Goal: Task Accomplishment & Management: Complete application form

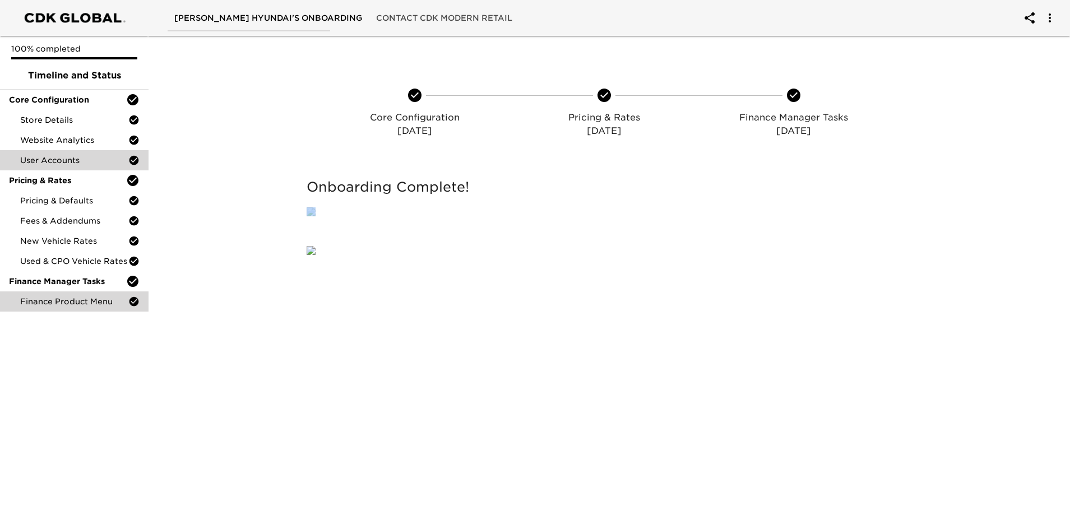
click at [77, 303] on span "Finance Product Menu" at bounding box center [74, 301] width 108 height 11
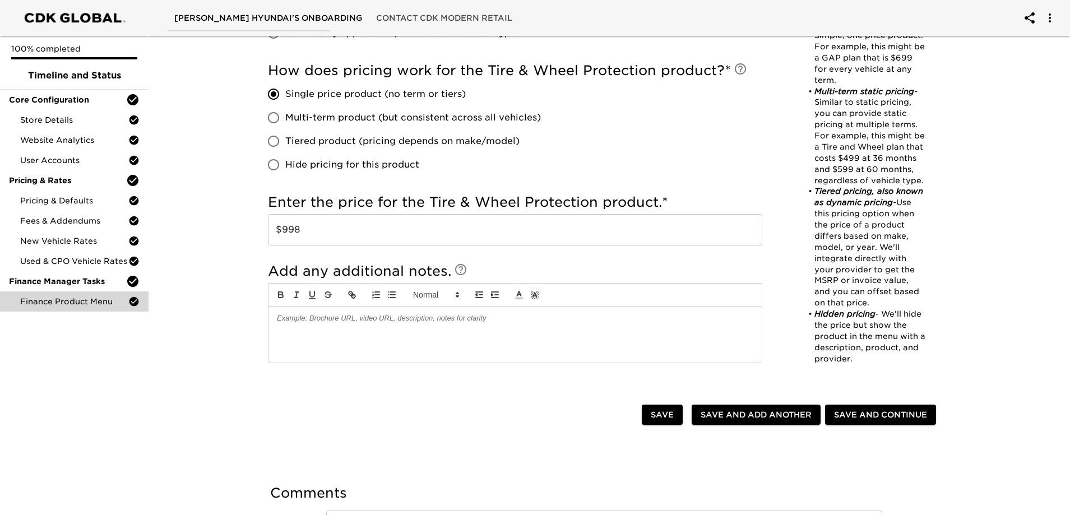
scroll to position [632, 0]
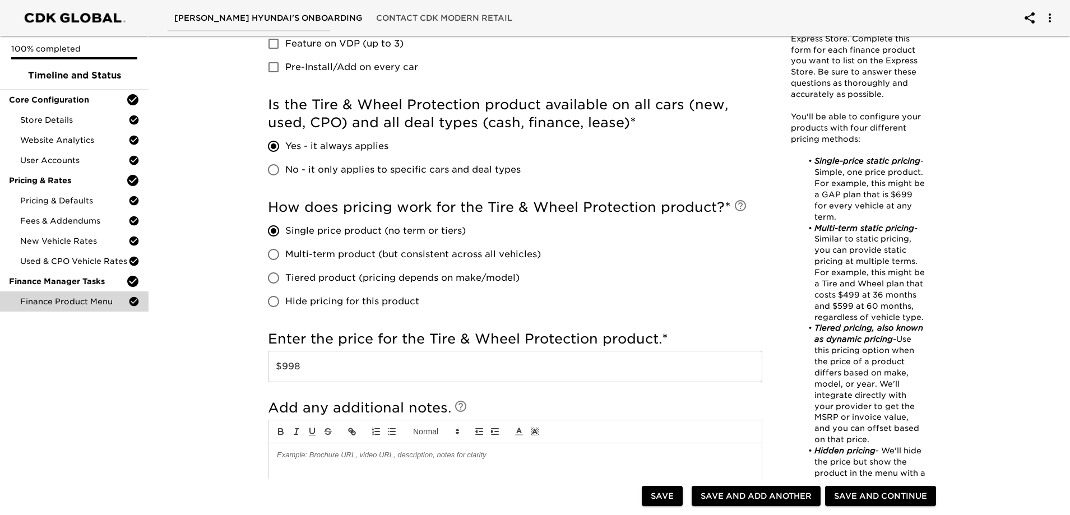
drag, startPoint x: 452, startPoint y: 358, endPoint x: 429, endPoint y: 253, distance: 107.3
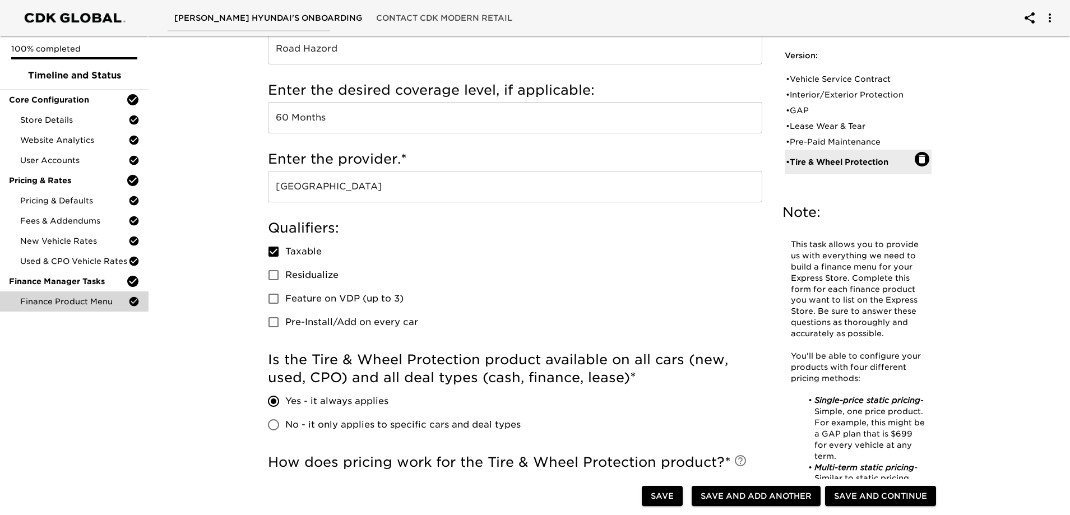
scroll to position [0, 0]
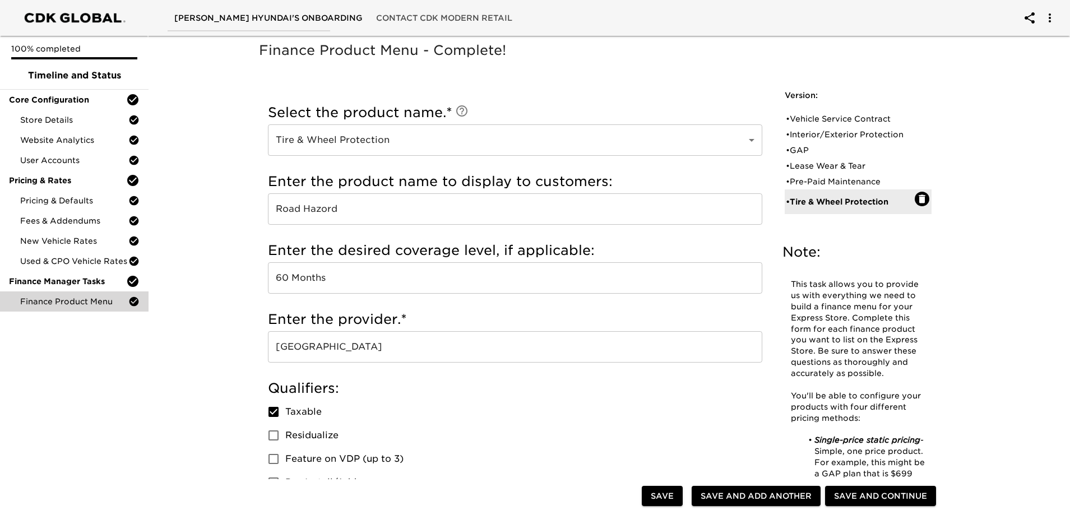
click at [325, 211] on input "Road Hazord" at bounding box center [515, 208] width 494 height 31
type input "Road Hazard"
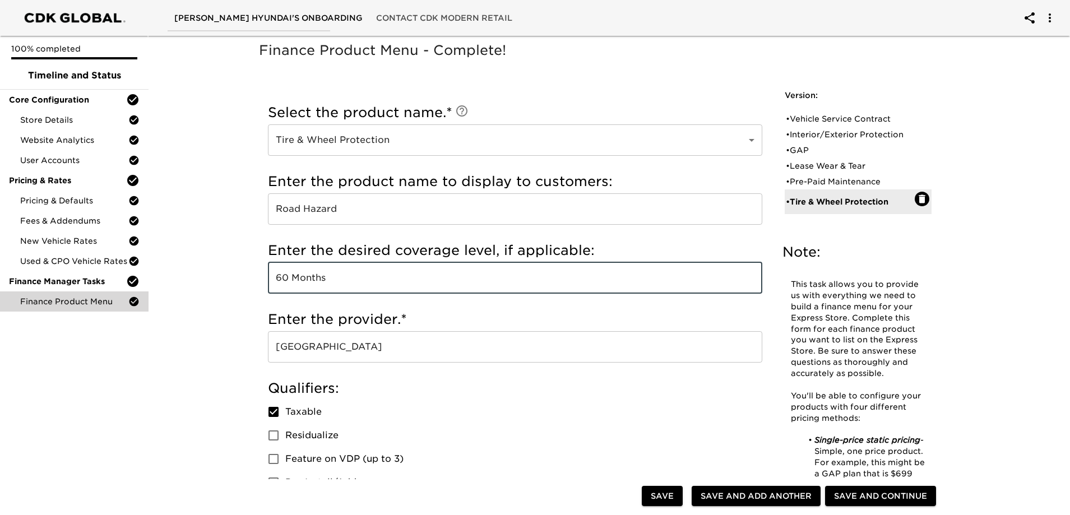
click at [659, 497] on span "Save" at bounding box center [662, 496] width 23 height 14
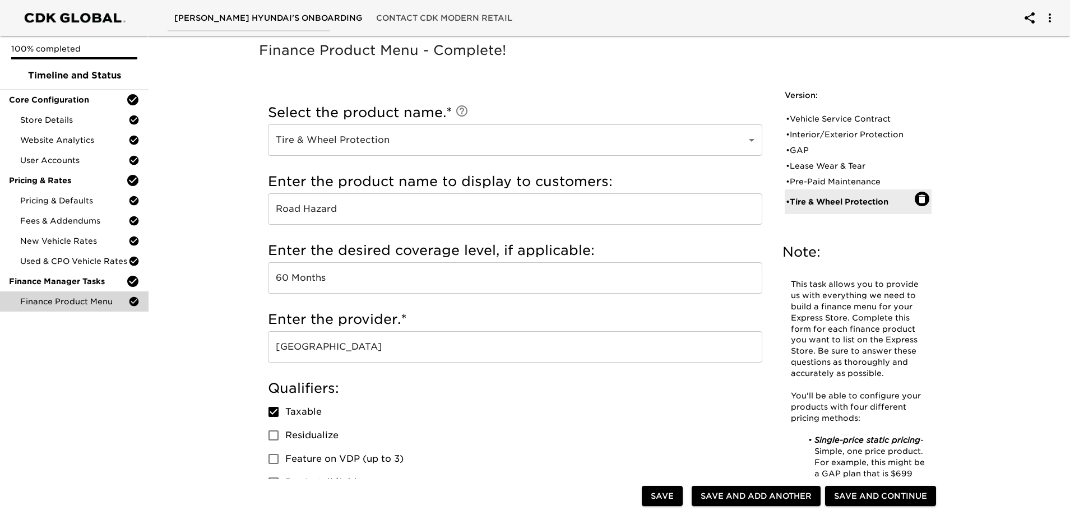
click at [822, 145] on div "• GAP" at bounding box center [850, 150] width 129 height 11
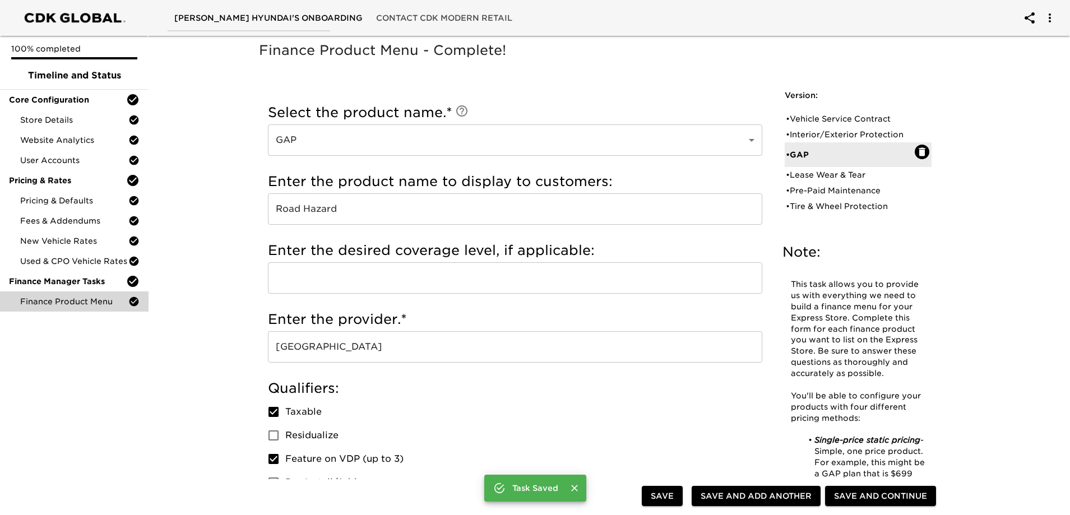
type input "GAP"
type input "Gap Insurance"
checkbox input "true"
radio input "false"
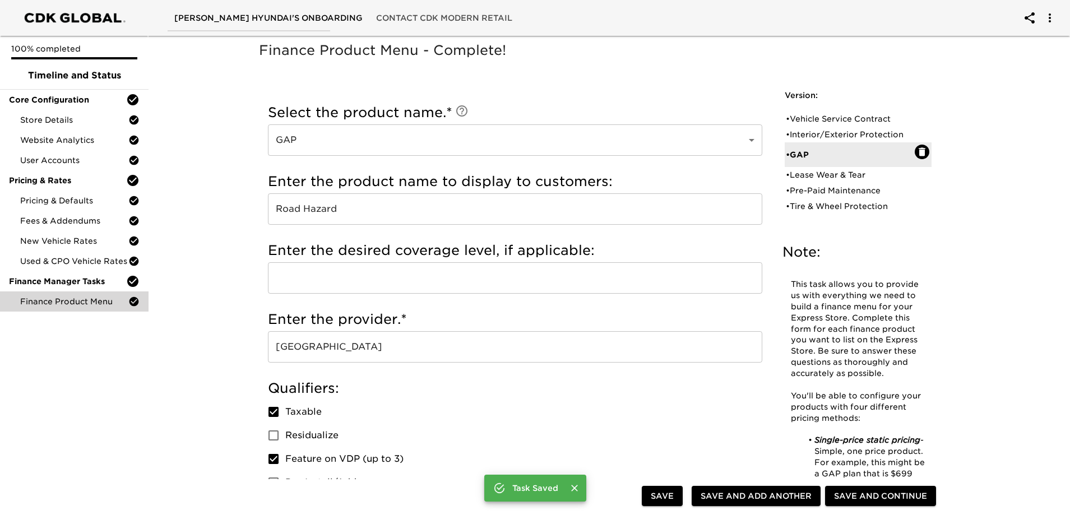
radio input "true"
checkbox input "true"
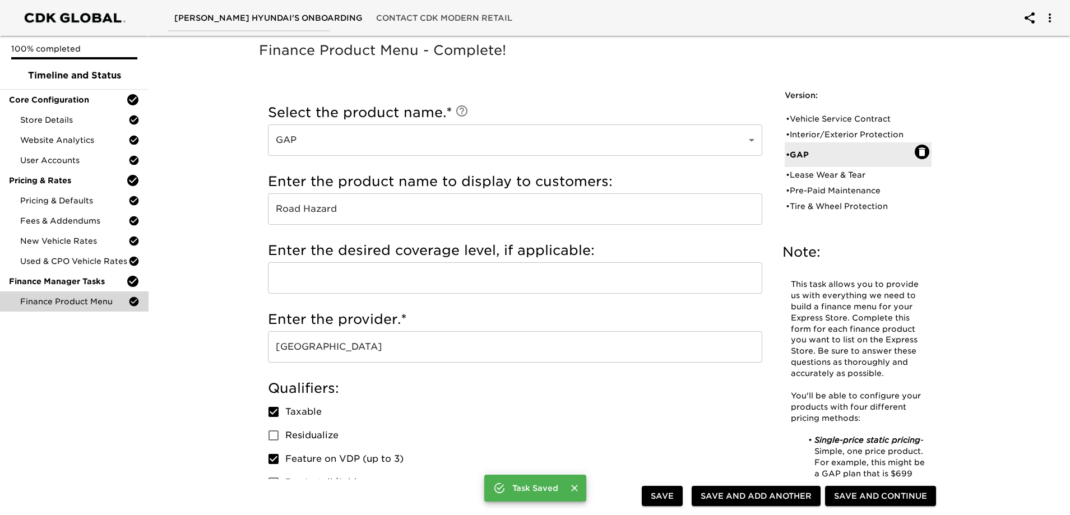
radio input "true"
type input "$1000"
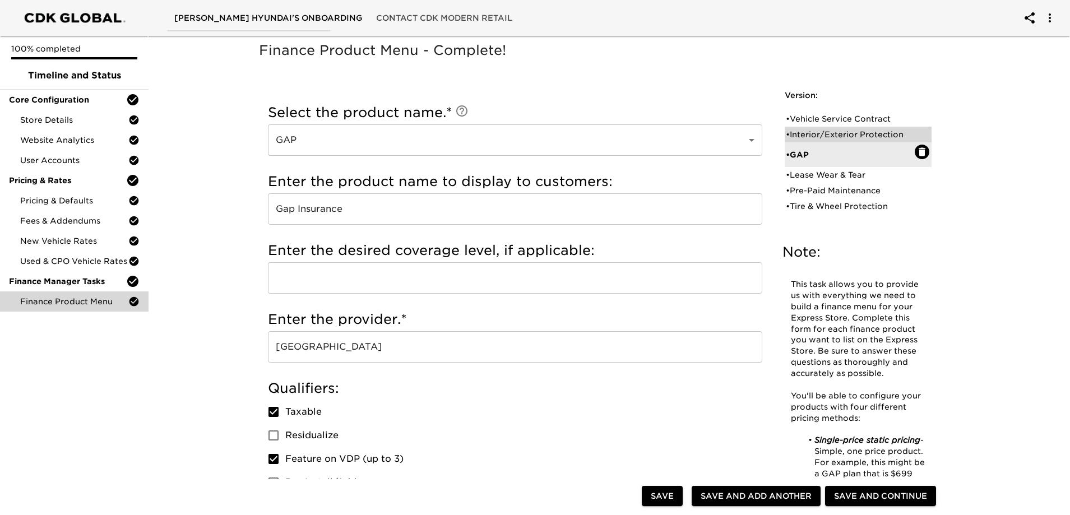
click at [832, 132] on div "• Interior/Exterior Protection" at bounding box center [850, 134] width 129 height 11
type input "Interior/Exterior Protection"
type input "Zurich Shield"
type input "7 Years"
checkbox input "true"
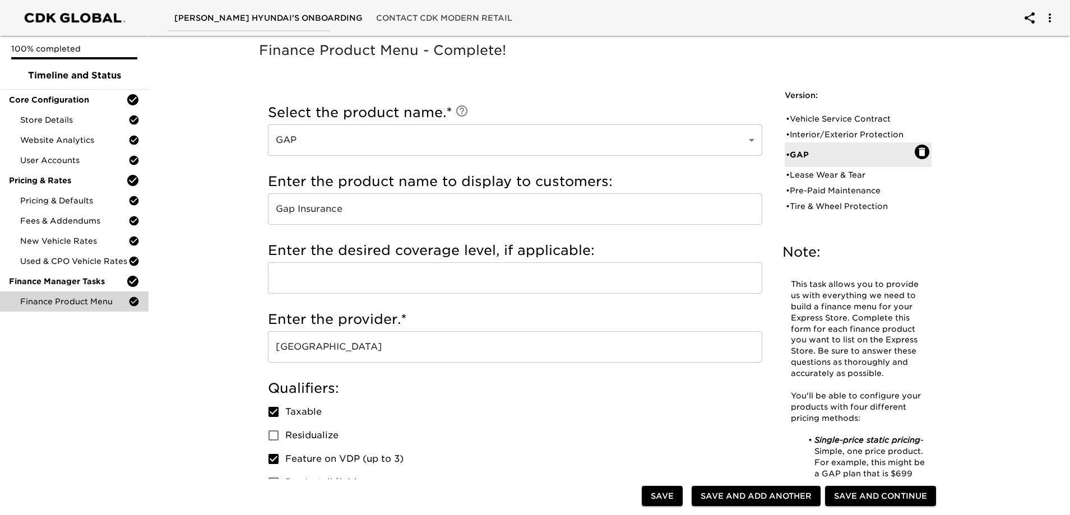
checkbox input "true"
radio input "true"
radio input "false"
checkbox input "false"
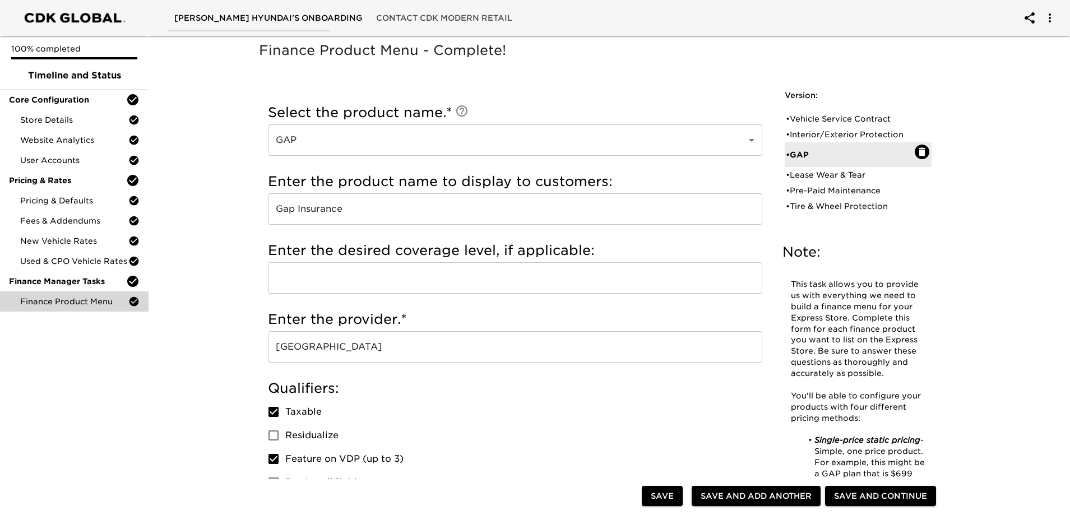
checkbox input "false"
radio input "true"
type input "$1298"
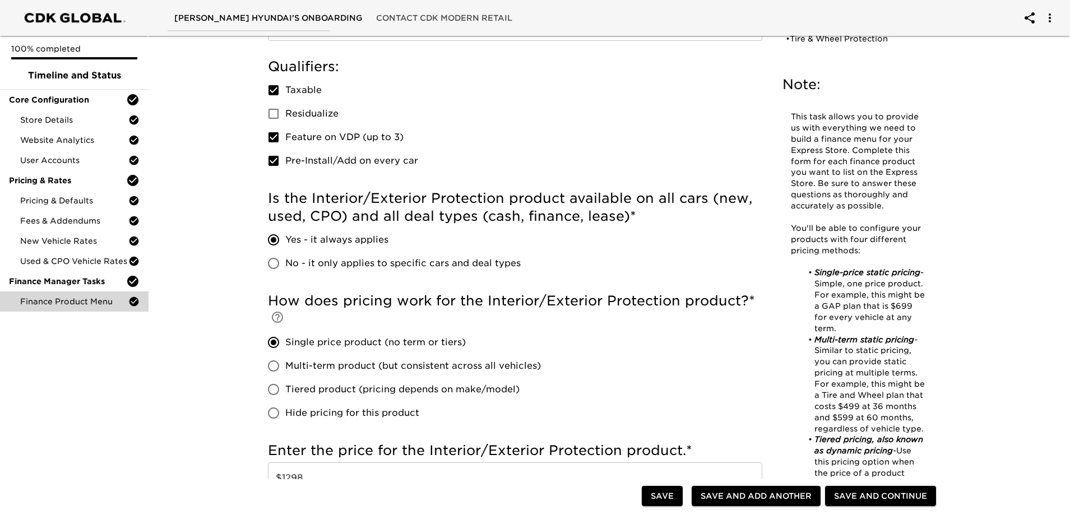
scroll to position [257, 0]
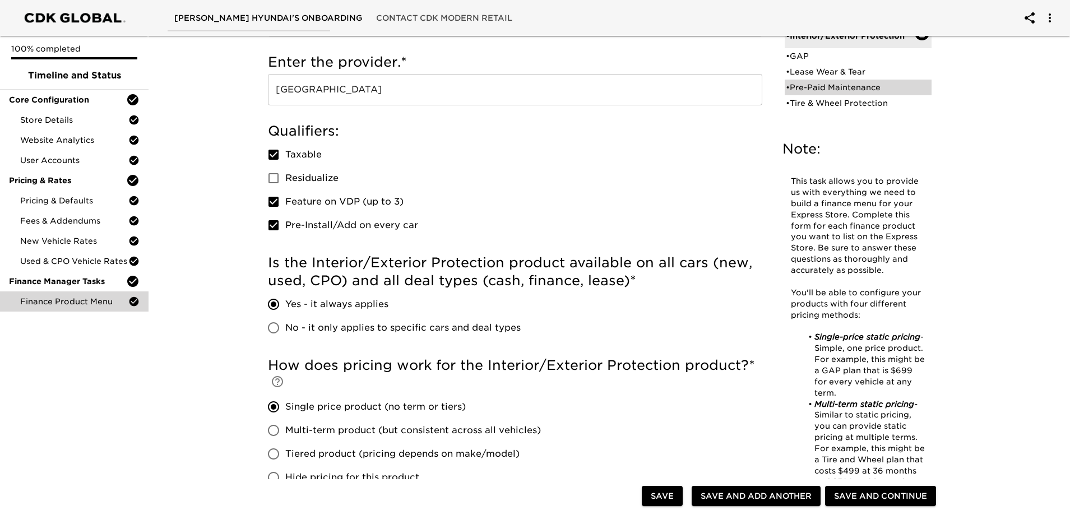
click at [827, 87] on div "• Pre-Paid Maintenance" at bounding box center [850, 87] width 129 height 11
type input "Pre-Paid Maintenance"
type input "6 Oil changes and 6 Tire rotations for 3 years or 36k Miles"
type input "Hyundai"
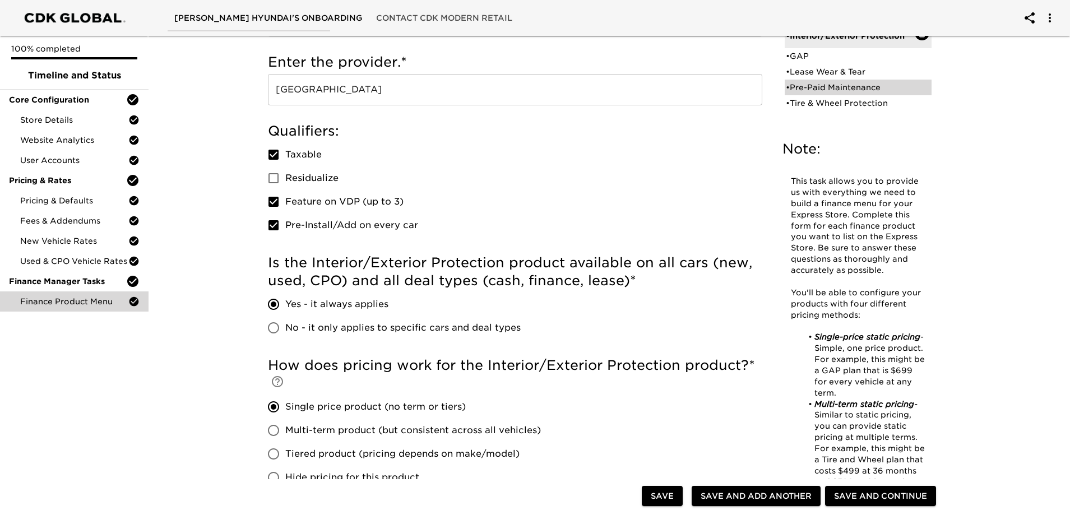
checkbox input "true"
checkbox input "false"
radio input "false"
radio input "true"
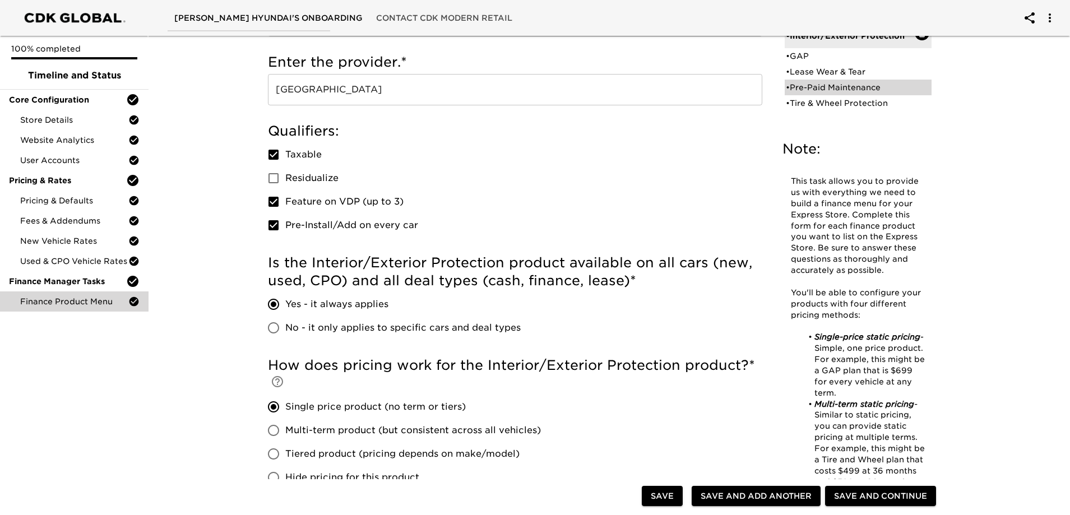
checkbox input "true"
radio input "true"
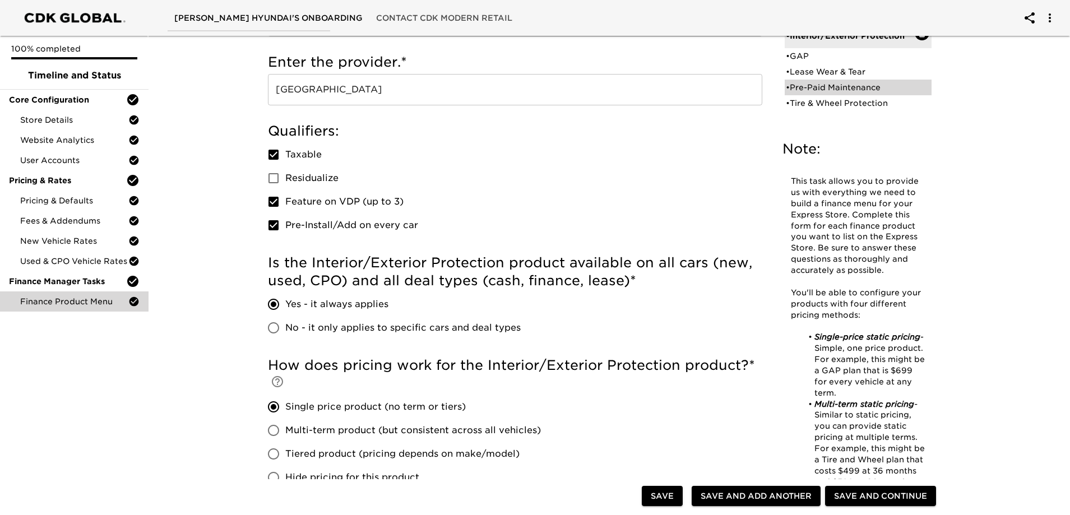
type input "$998"
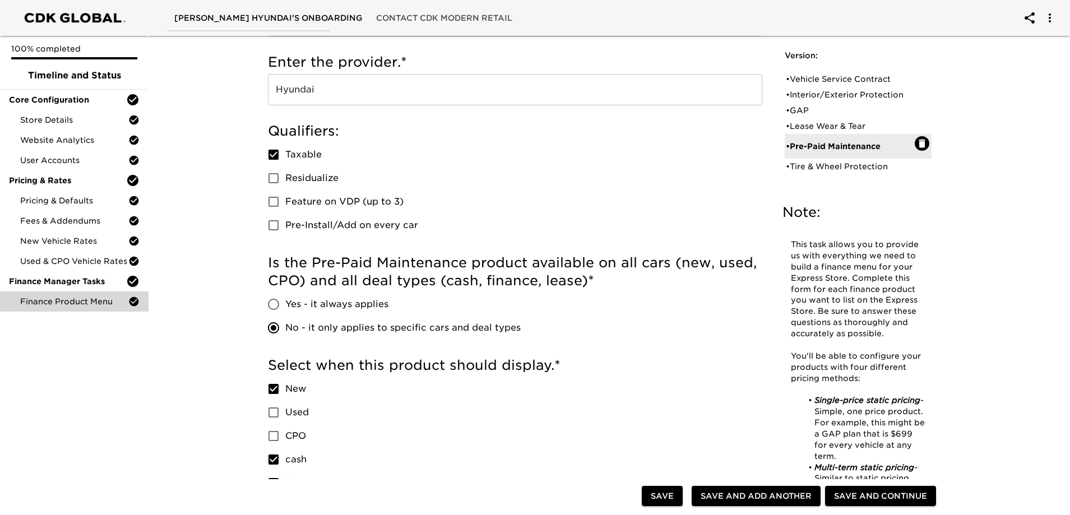
click at [354, 204] on span "Feature on VDP (up to 3)" at bounding box center [344, 201] width 118 height 13
click at [285, 204] on input "Feature on VDP (up to 3)" at bounding box center [274, 202] width 24 height 24
checkbox input "true"
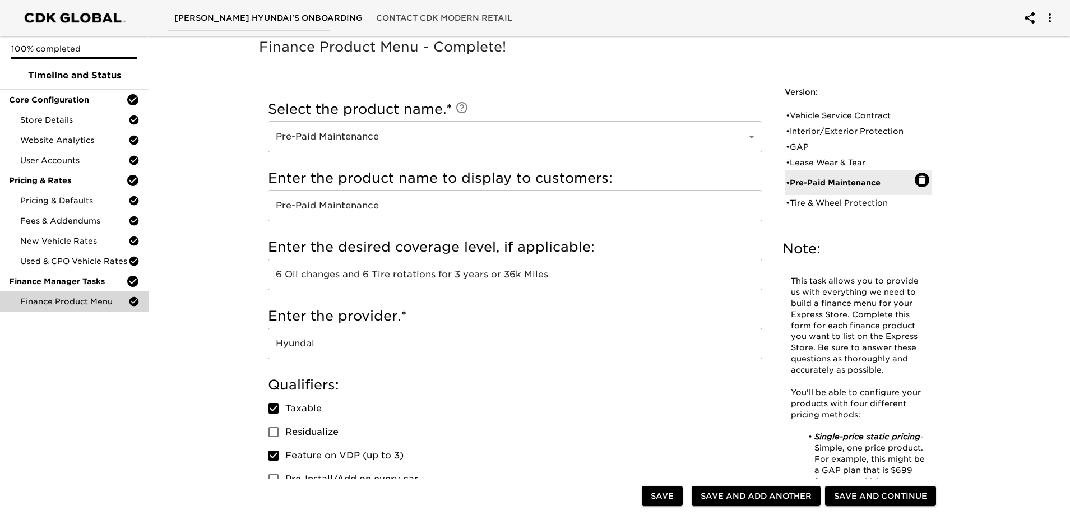
scroll to position [0, 0]
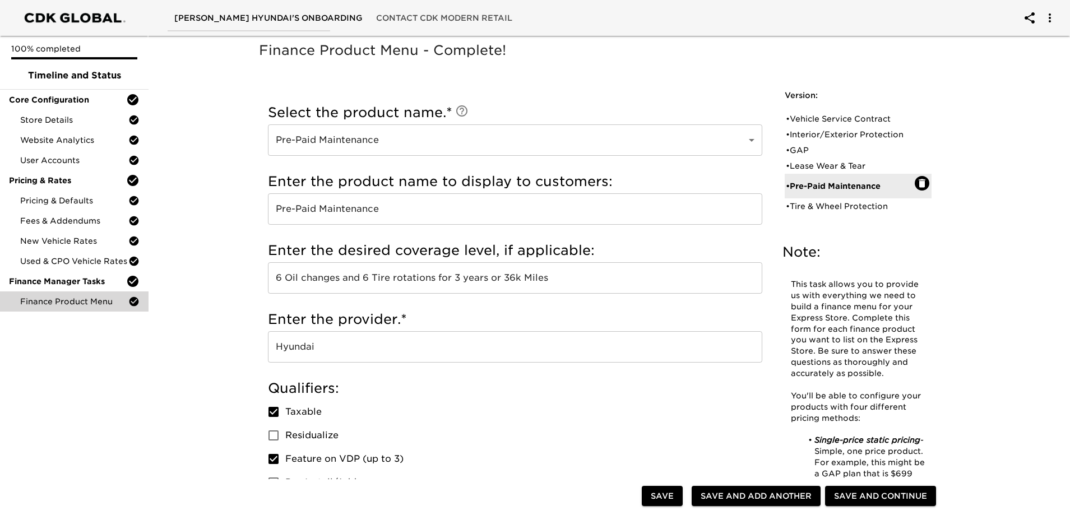
click at [653, 491] on span "Save" at bounding box center [662, 496] width 23 height 14
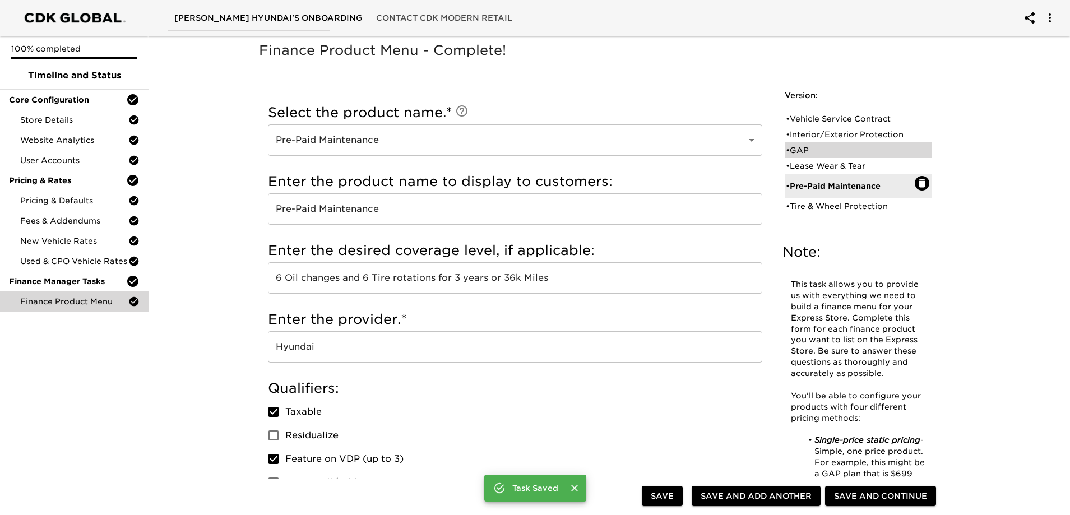
click at [843, 149] on div "• GAP" at bounding box center [850, 150] width 129 height 11
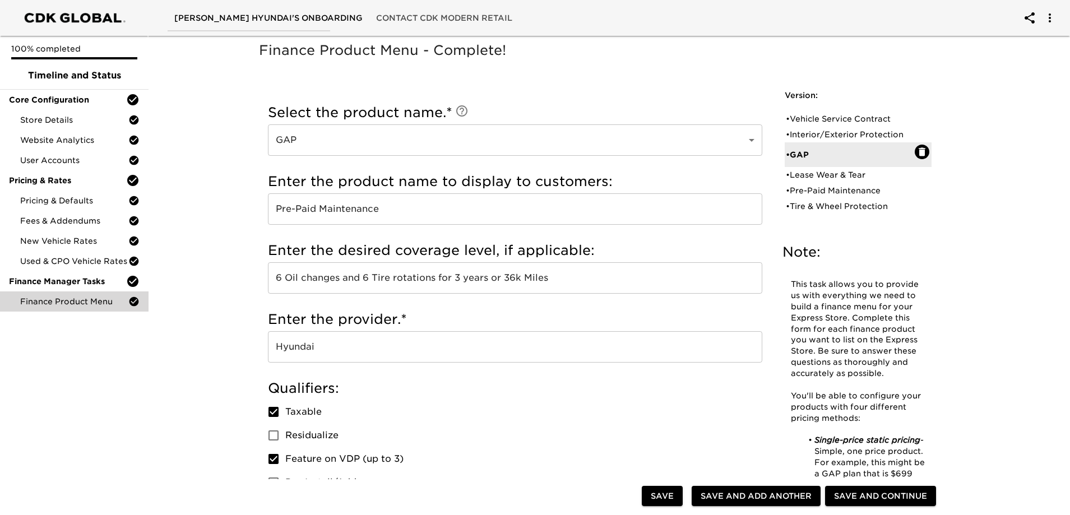
type input "GAP"
type input "Gap Insurance"
type input "[GEOGRAPHIC_DATA]"
checkbox input "true"
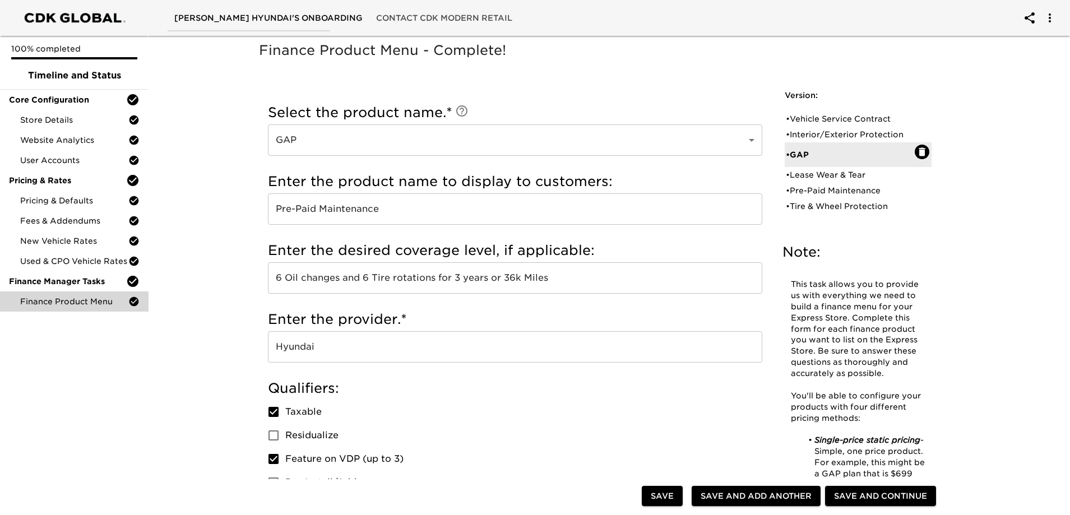
checkbox input "false"
type input "$1000"
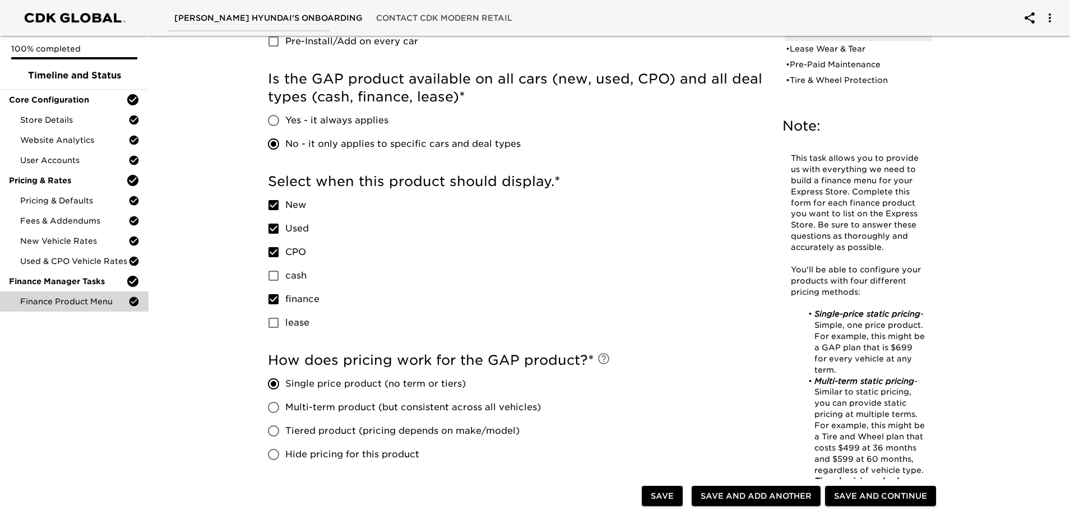
scroll to position [280, 0]
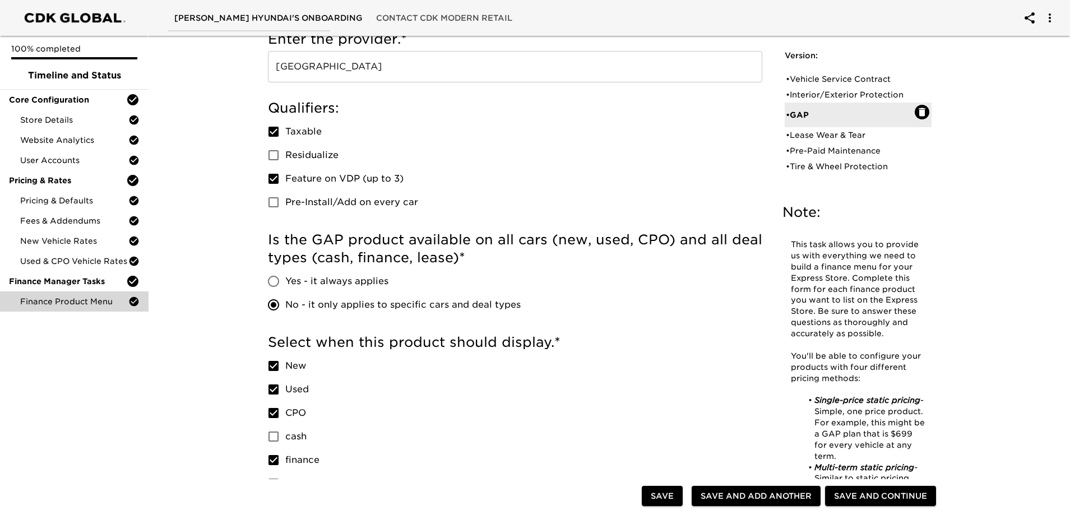
click at [313, 180] on span "Feature on VDP (up to 3)" at bounding box center [344, 178] width 118 height 13
click at [285, 180] on input "Feature on VDP (up to 3)" at bounding box center [274, 179] width 24 height 24
checkbox input "false"
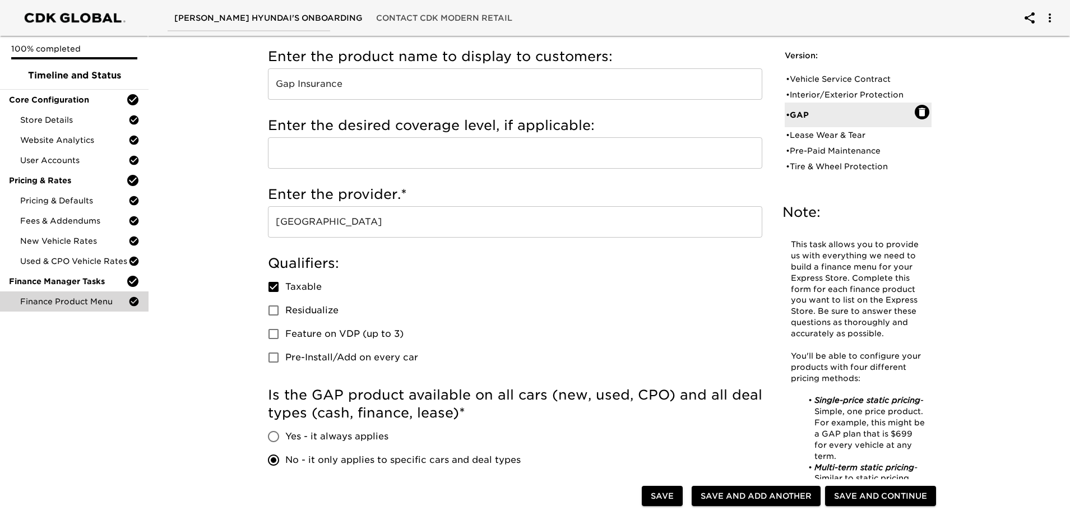
scroll to position [0, 0]
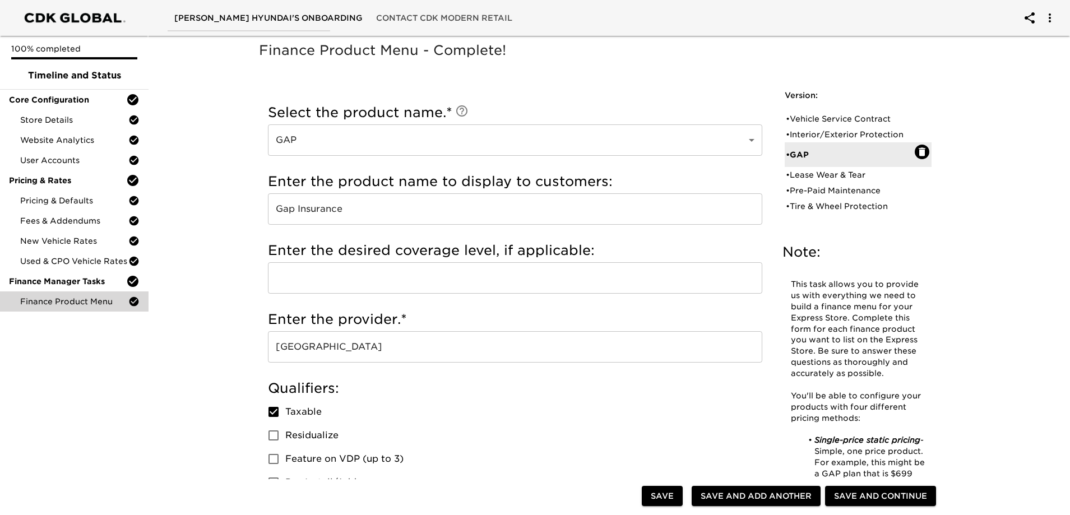
drag, startPoint x: 658, startPoint y: 501, endPoint x: 645, endPoint y: 431, distance: 71.3
click at [658, 501] on span "Save" at bounding box center [662, 496] width 23 height 14
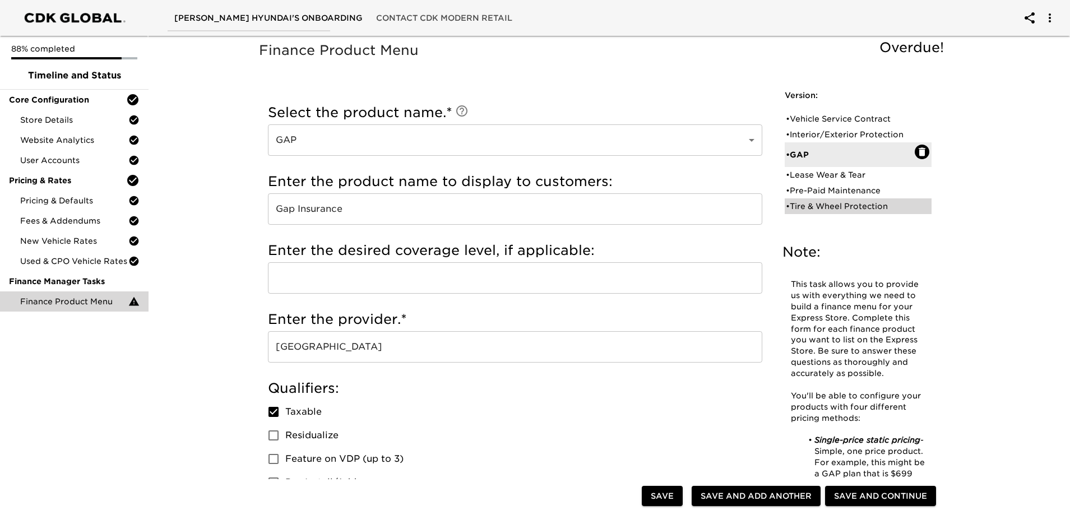
click at [877, 213] on div "• Tire & Wheel Protection" at bounding box center [858, 206] width 147 height 16
type input "Tire & Wheel Protection"
type input "Road Hazard"
type input "60 Months"
radio input "true"
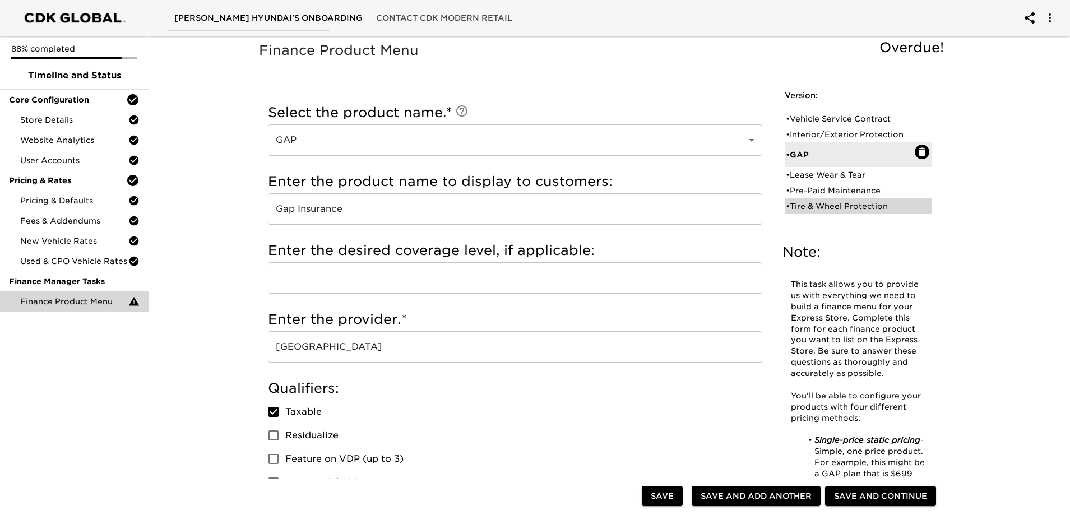
radio input "false"
checkbox input "false"
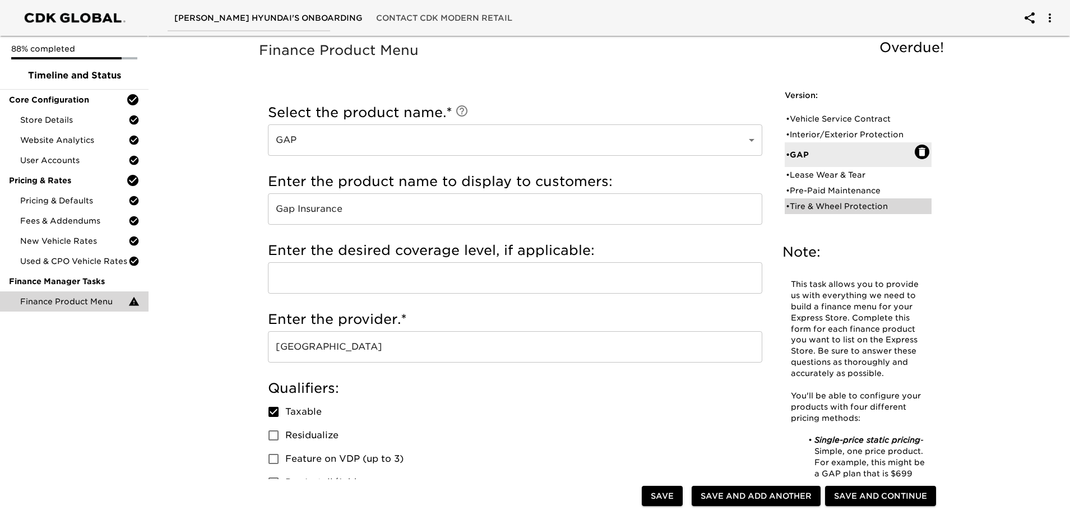
type input "$998"
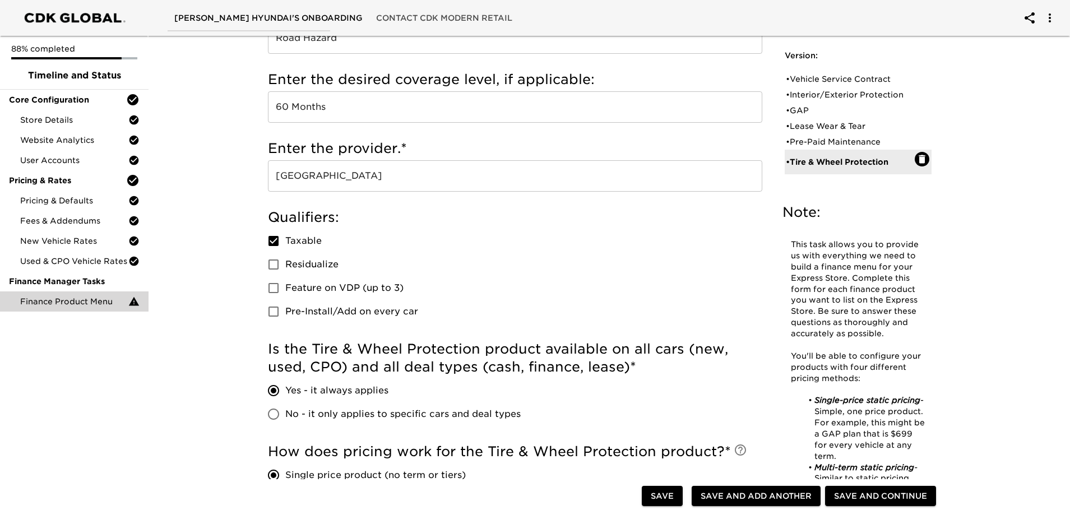
scroll to position [168, 0]
